Goal: Navigation & Orientation: Find specific page/section

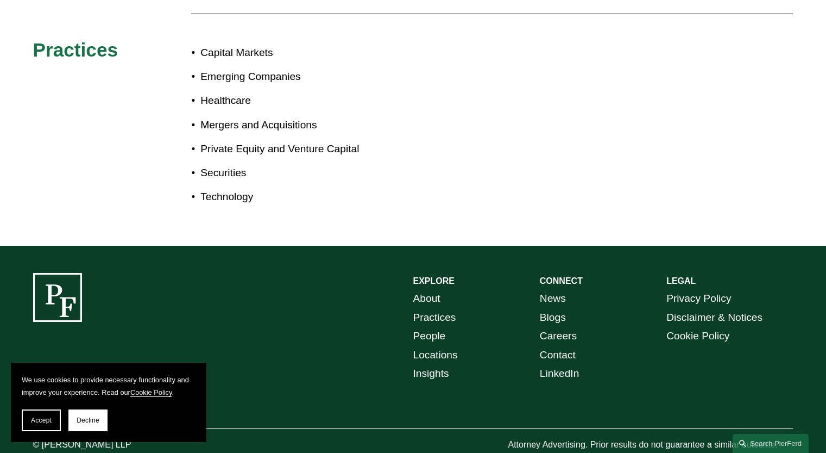
scroll to position [660, 0]
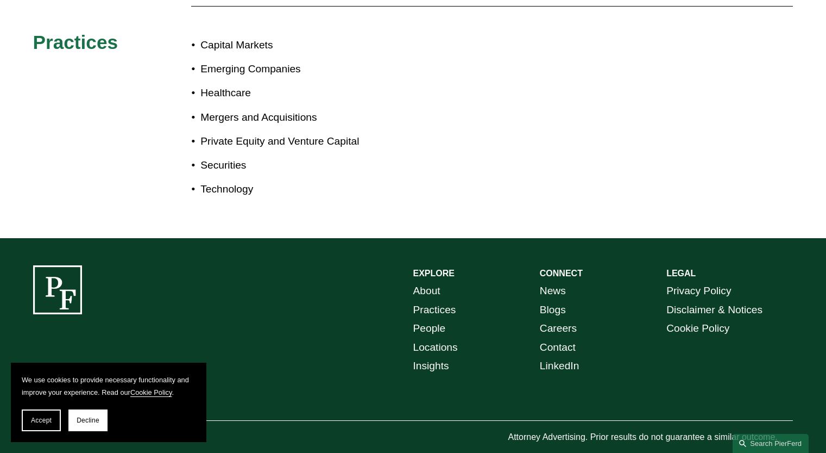
click at [434, 281] on link "About" at bounding box center [426, 290] width 27 height 19
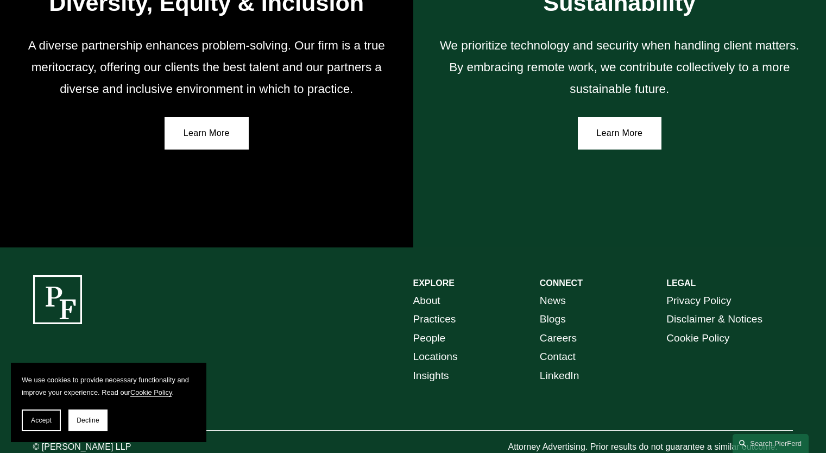
scroll to position [1935, 0]
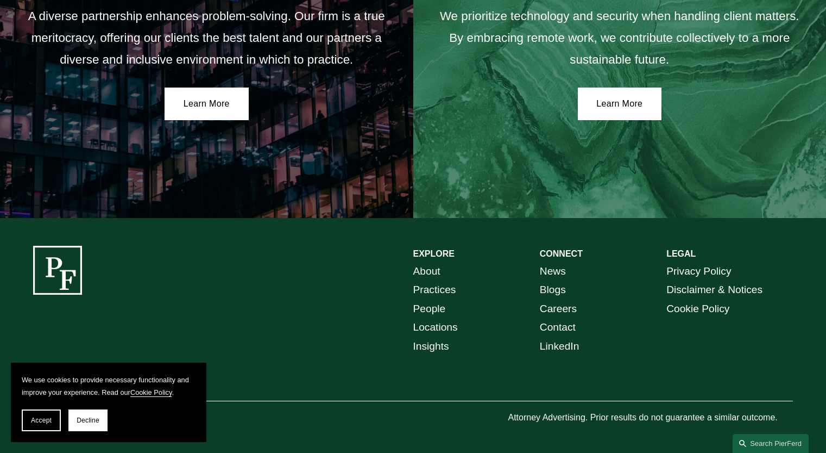
click at [437, 306] on link "People" at bounding box center [429, 308] width 33 height 19
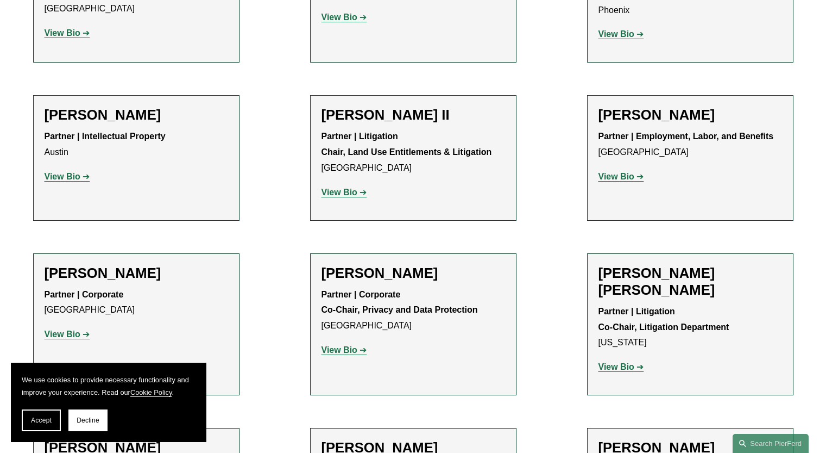
scroll to position [1195, 0]
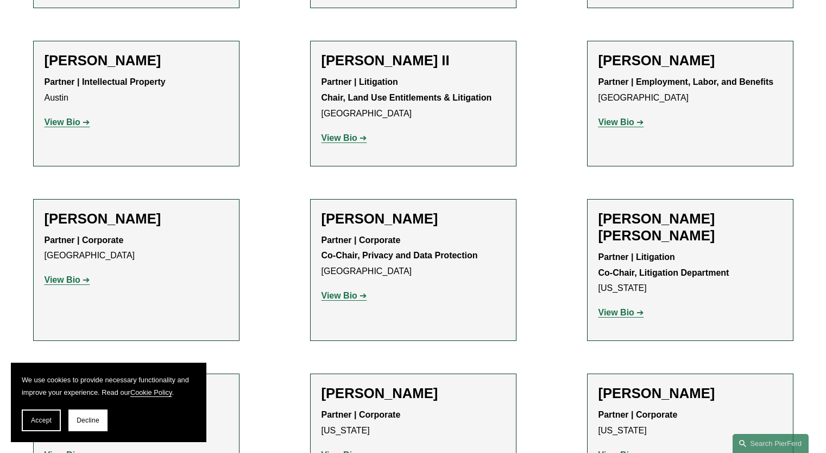
click at [71, 275] on strong "View Bio" at bounding box center [63, 279] width 36 height 9
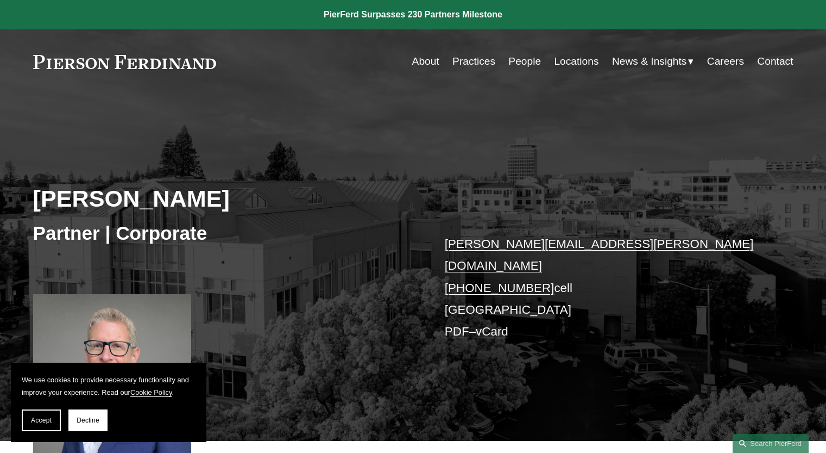
click at [578, 64] on link "Locations" at bounding box center [576, 61] width 45 height 21
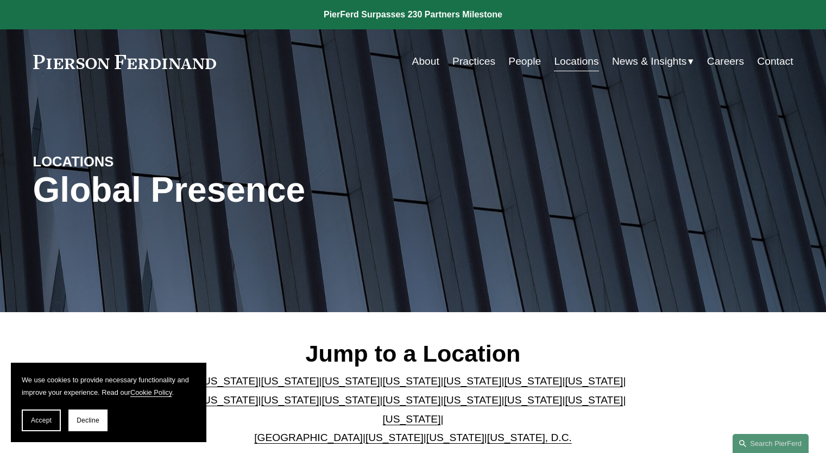
scroll to position [163, 0]
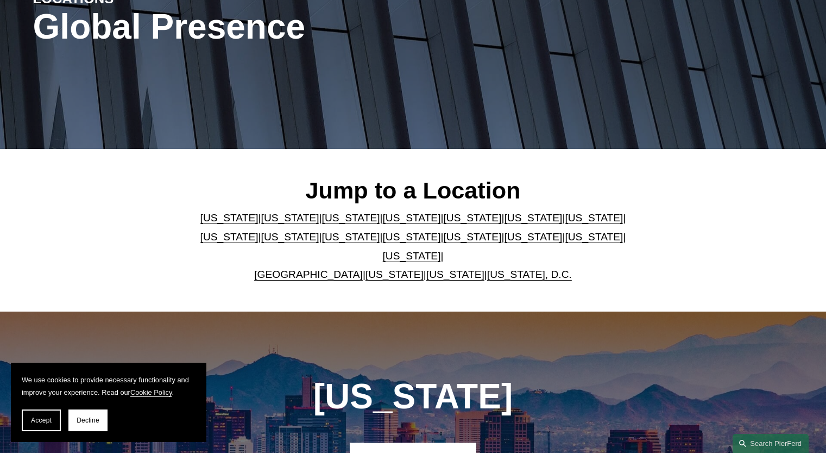
click at [565, 237] on link "Pennsylvania" at bounding box center [594, 236] width 58 height 11
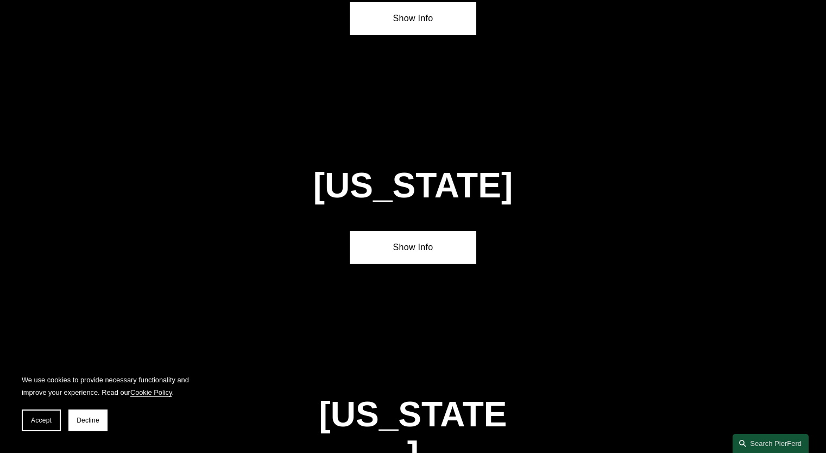
scroll to position [3496, 0]
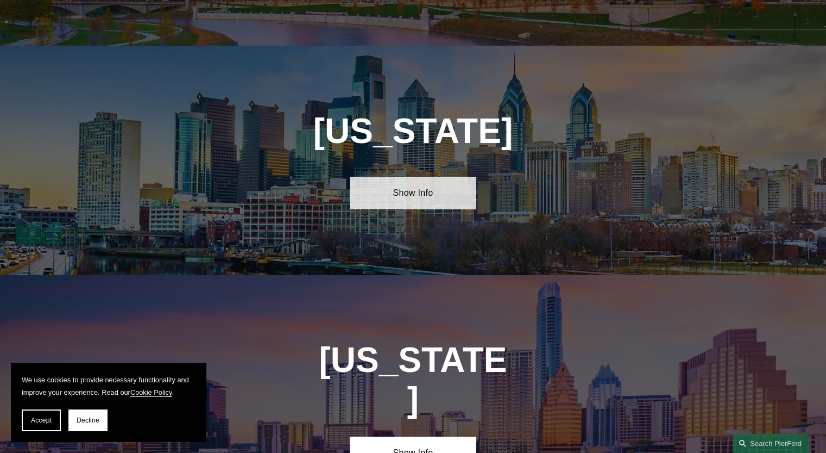
click at [428, 177] on link "Show Info" at bounding box center [413, 193] width 127 height 33
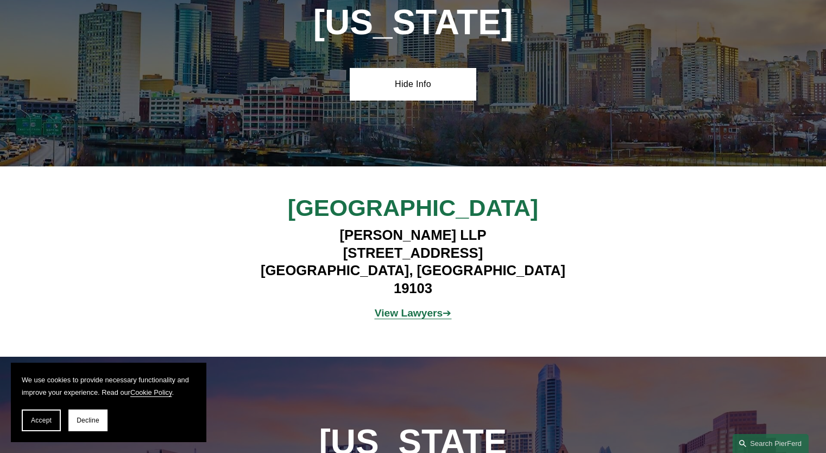
scroll to position [3659, 0]
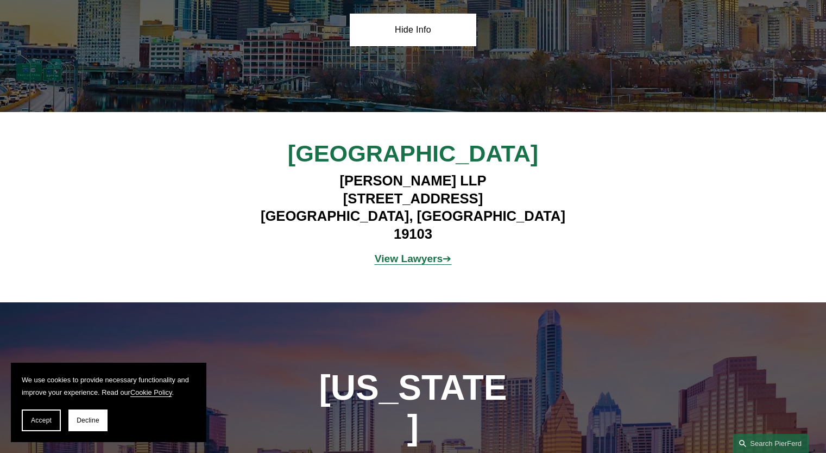
click at [422, 253] on strong "View Lawyers" at bounding box center [409, 258] width 68 height 11
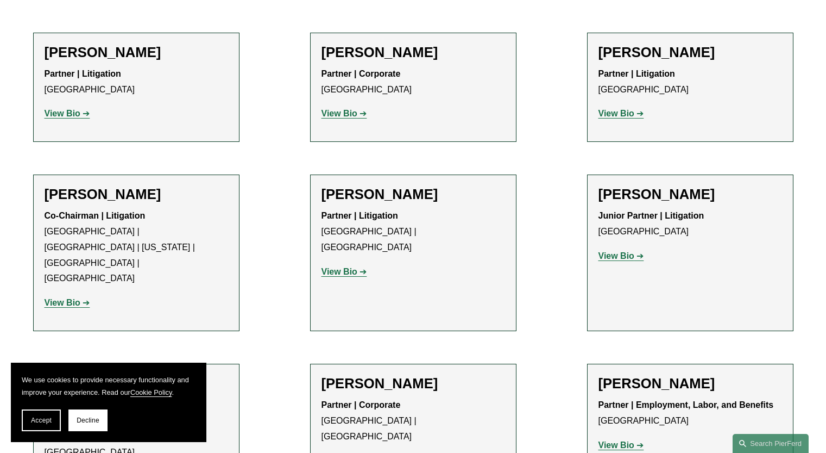
scroll to position [869, 0]
